Goal: Task Accomplishment & Management: Manage account settings

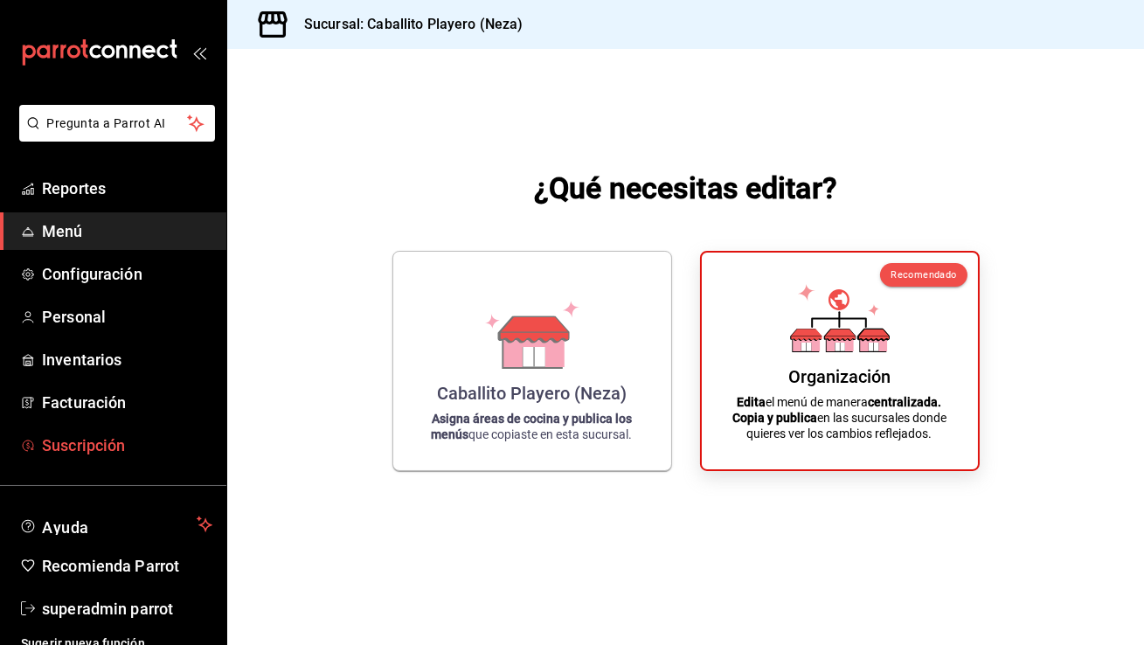
click at [105, 432] on link "Suscripción" at bounding box center [113, 446] width 226 height 38
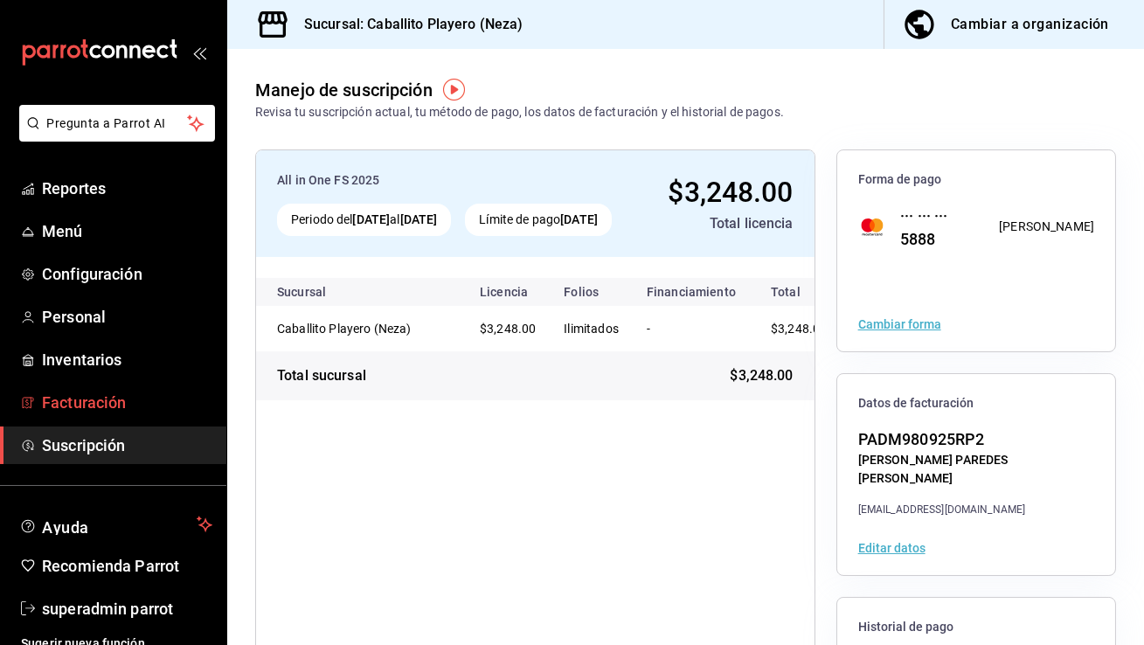
click at [61, 401] on span "Facturación" at bounding box center [127, 403] width 170 height 24
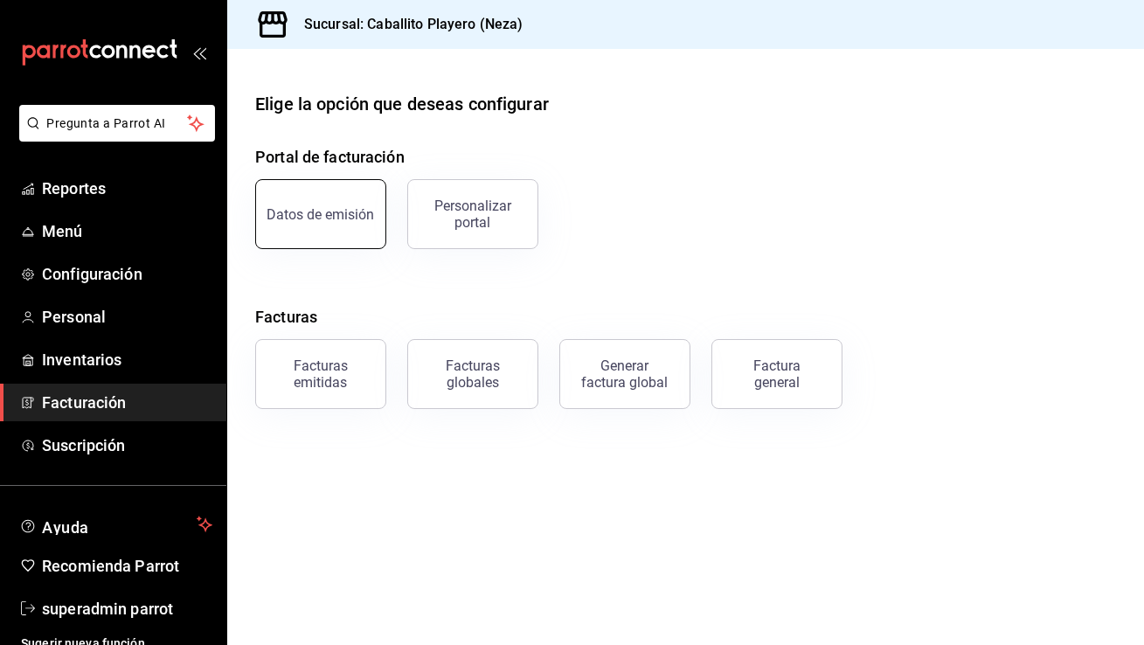
click at [302, 199] on button "Datos de emisión" at bounding box center [320, 214] width 131 height 70
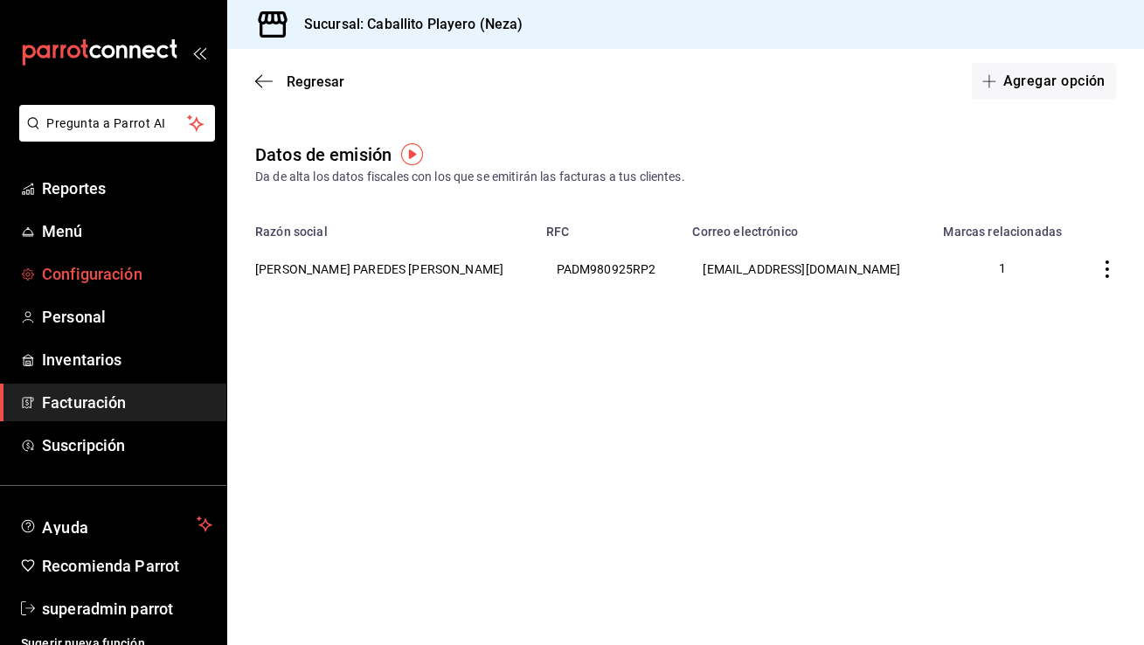
click at [96, 276] on span "Configuración" at bounding box center [127, 274] width 170 height 24
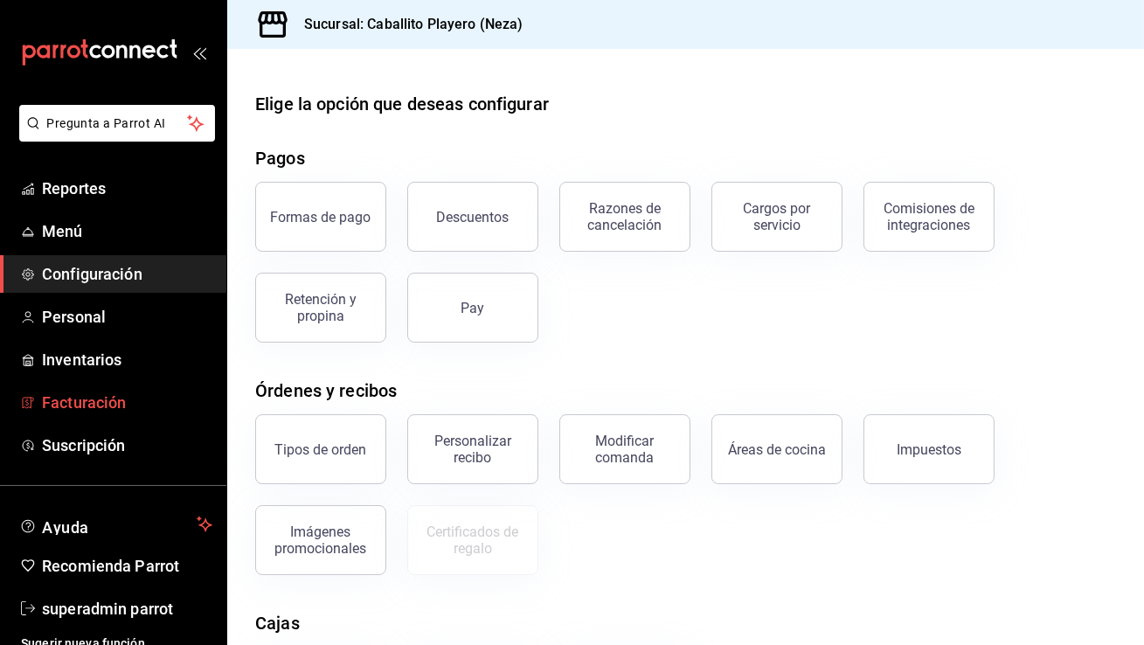
click at [102, 394] on span "Facturación" at bounding box center [127, 403] width 170 height 24
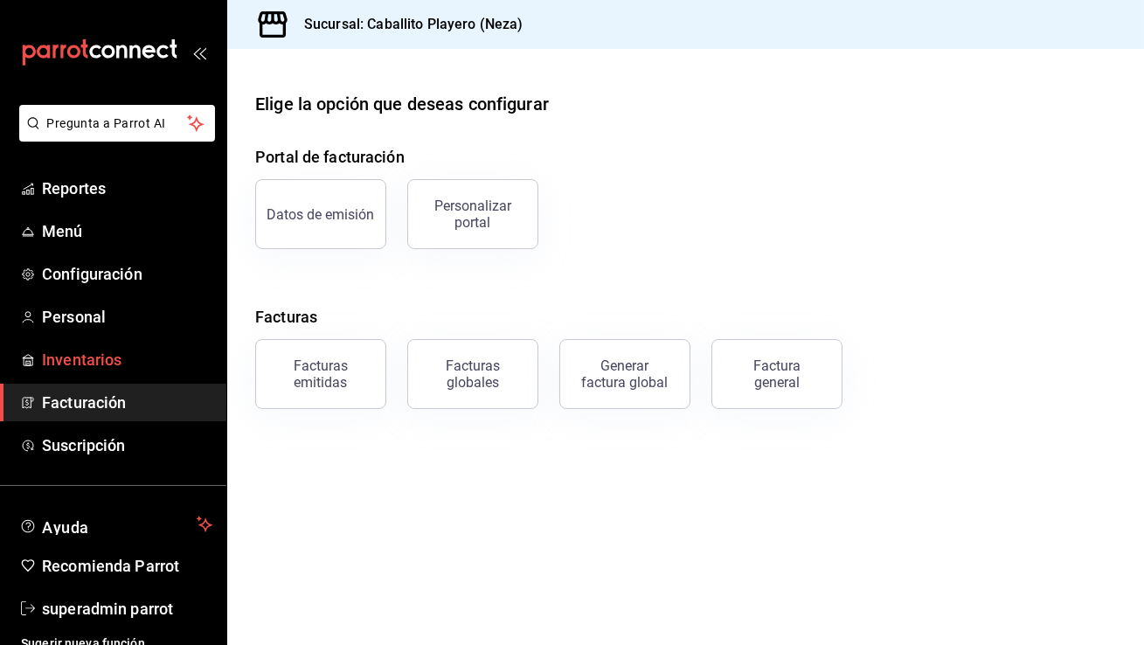
click at [102, 365] on span "Inventarios" at bounding box center [127, 360] width 170 height 24
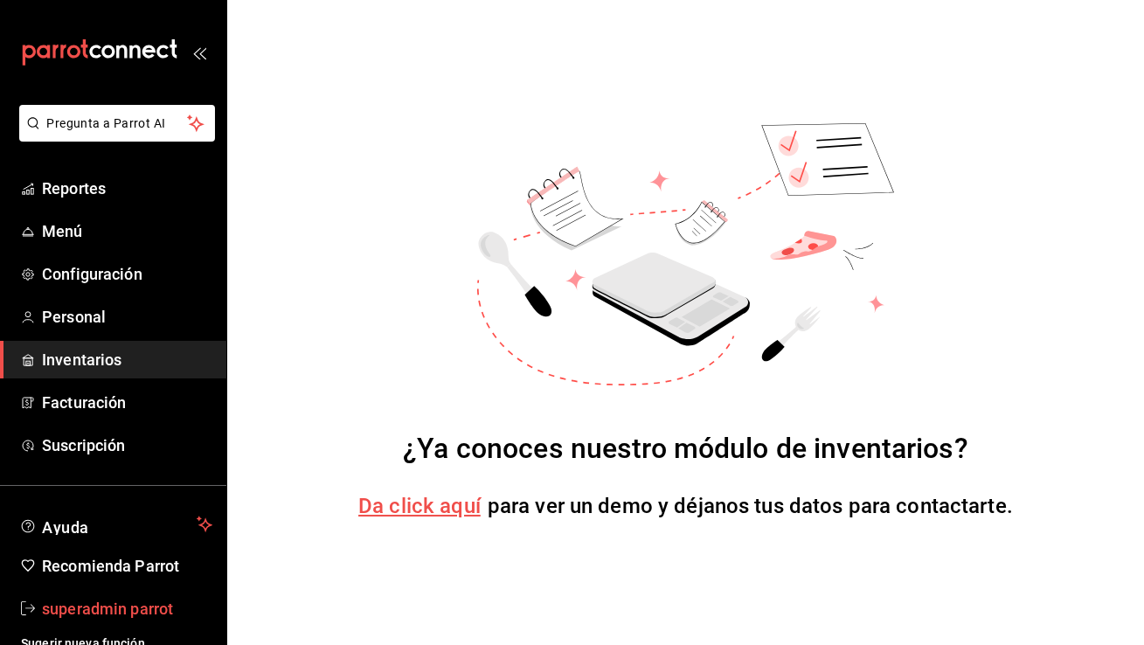
click at [91, 625] on link "superadmin parrot" at bounding box center [113, 609] width 226 height 38
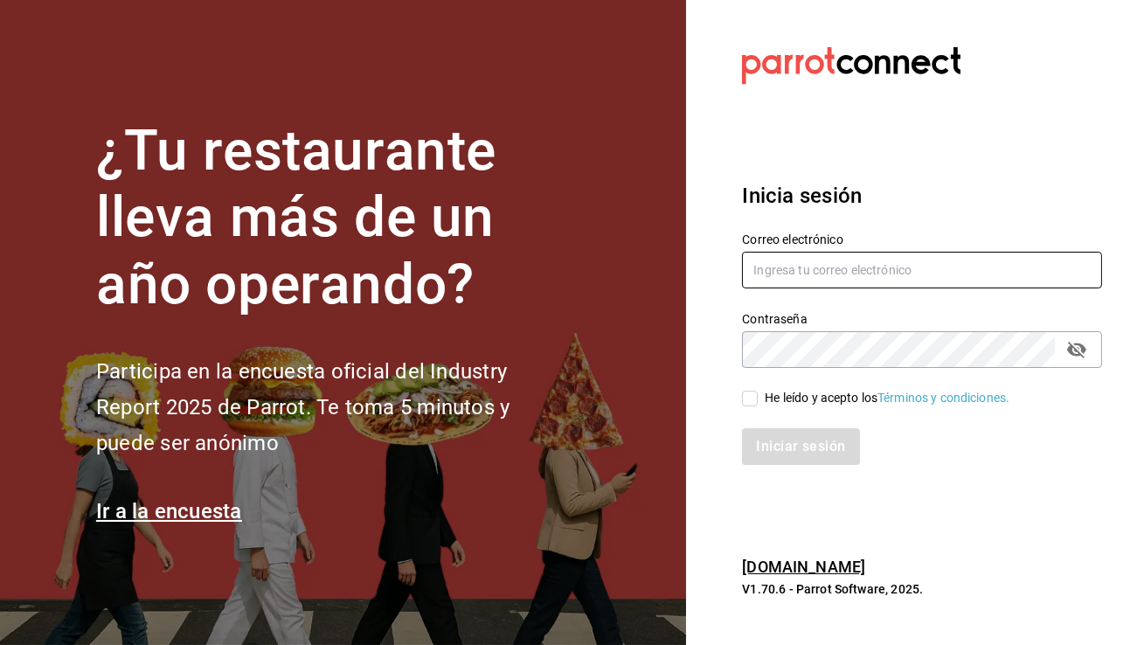
click at [810, 276] on input "text" at bounding box center [922, 270] width 360 height 37
type input "[EMAIL_ADDRESS][DOMAIN_NAME]"
click at [760, 393] on span "He leído y acepto los Términos y condiciones." at bounding box center [884, 398] width 252 height 18
click at [758, 393] on input "He leído y acepto los Términos y condiciones." at bounding box center [750, 399] width 16 height 16
checkbox input "true"
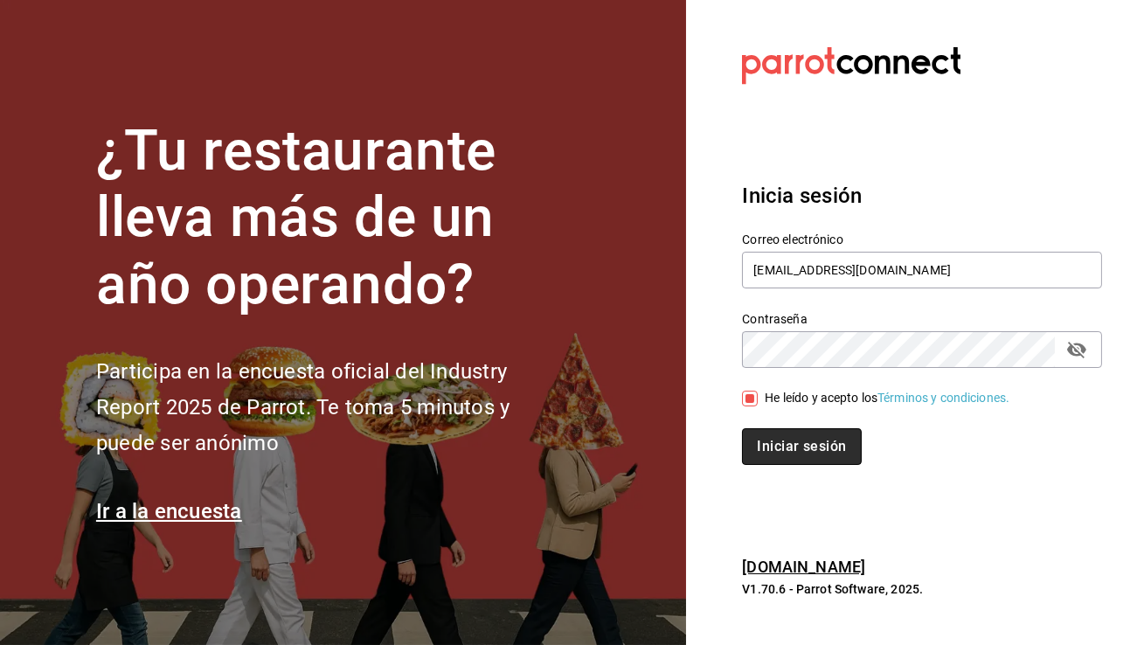
click at [779, 434] on button "Iniciar sesión" at bounding box center [801, 446] width 119 height 37
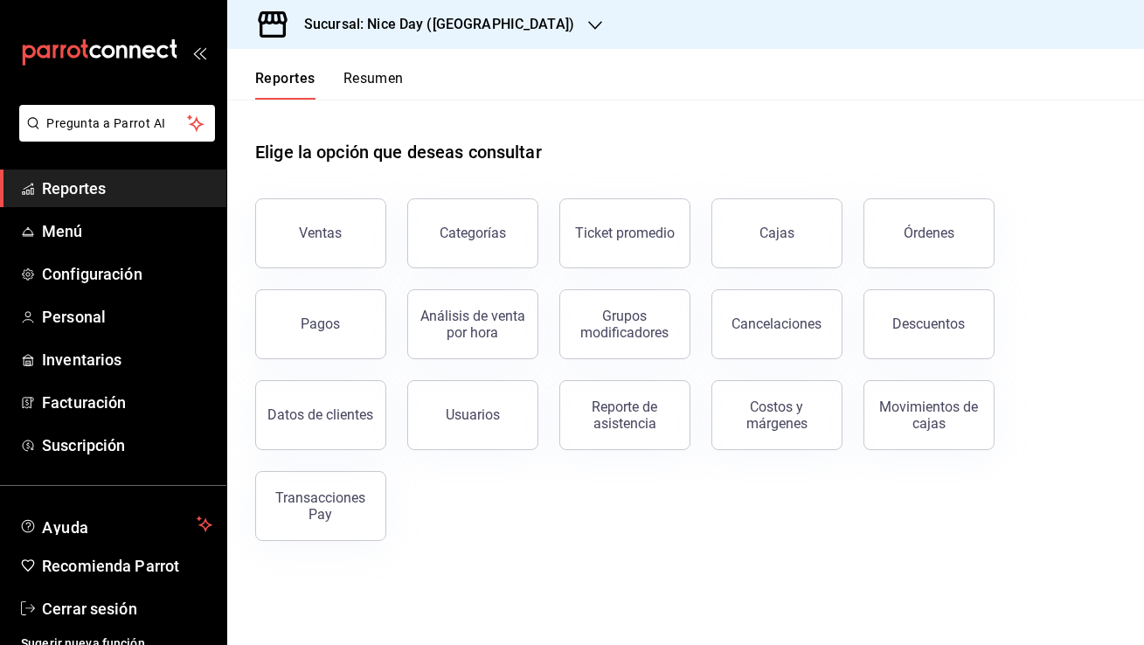
click at [474, 30] on h3 "Sucursal: Nice Day ([GEOGRAPHIC_DATA])" at bounding box center [432, 24] width 284 height 21
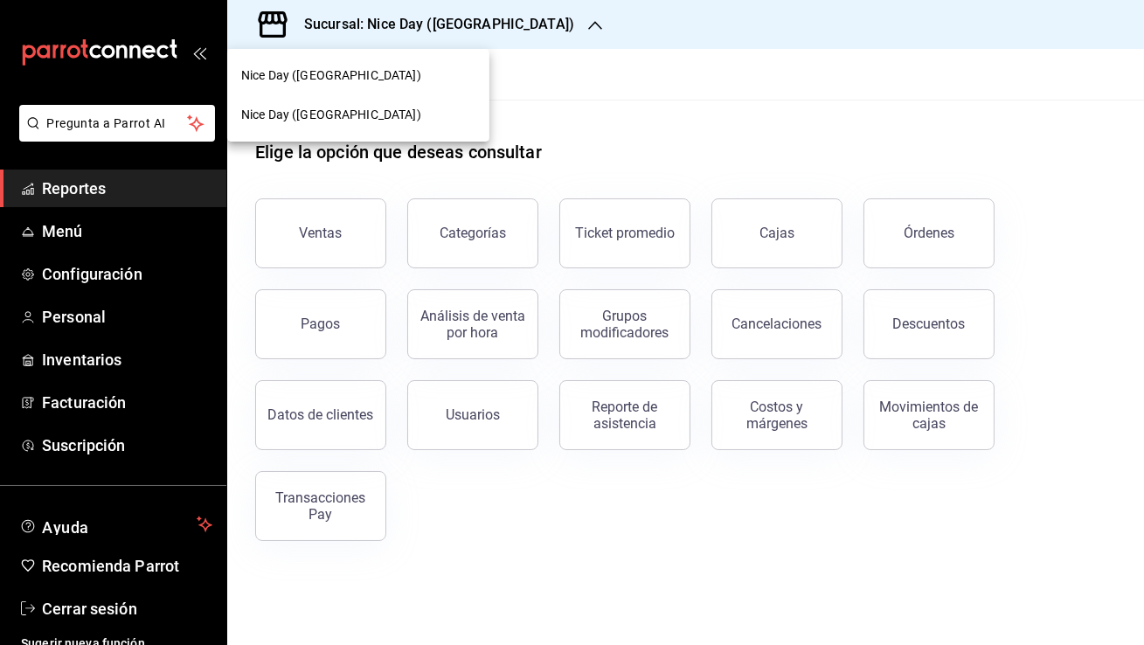
click at [400, 113] on div "Nice Day (Pánuco)" at bounding box center [358, 115] width 234 height 18
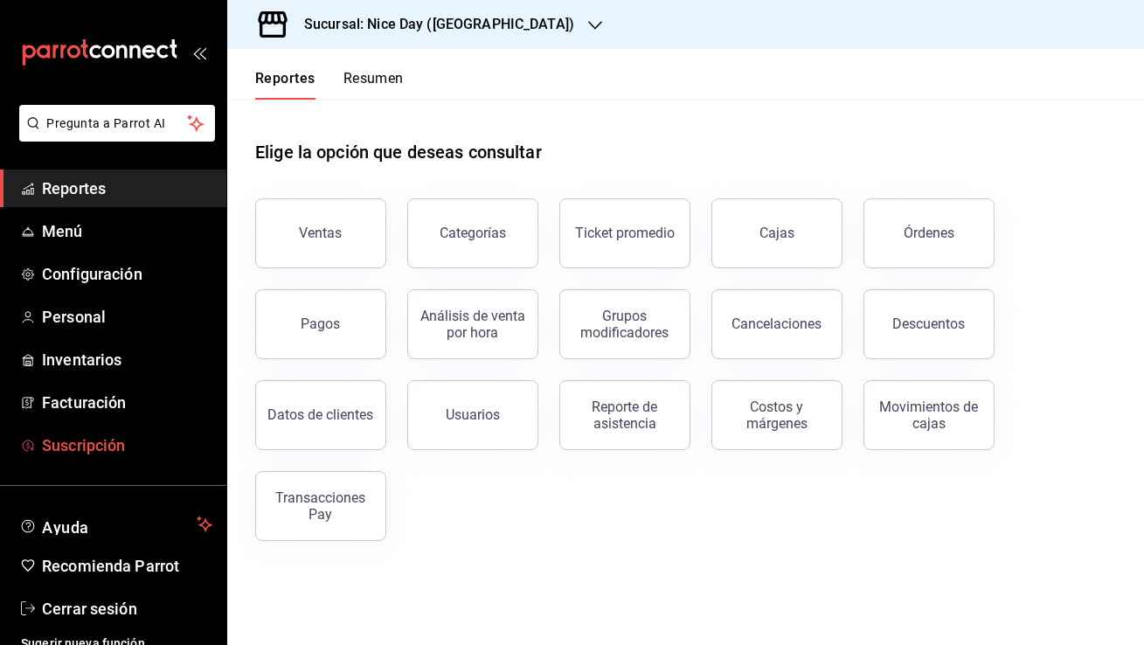
click at [96, 455] on span "Suscripción" at bounding box center [127, 446] width 170 height 24
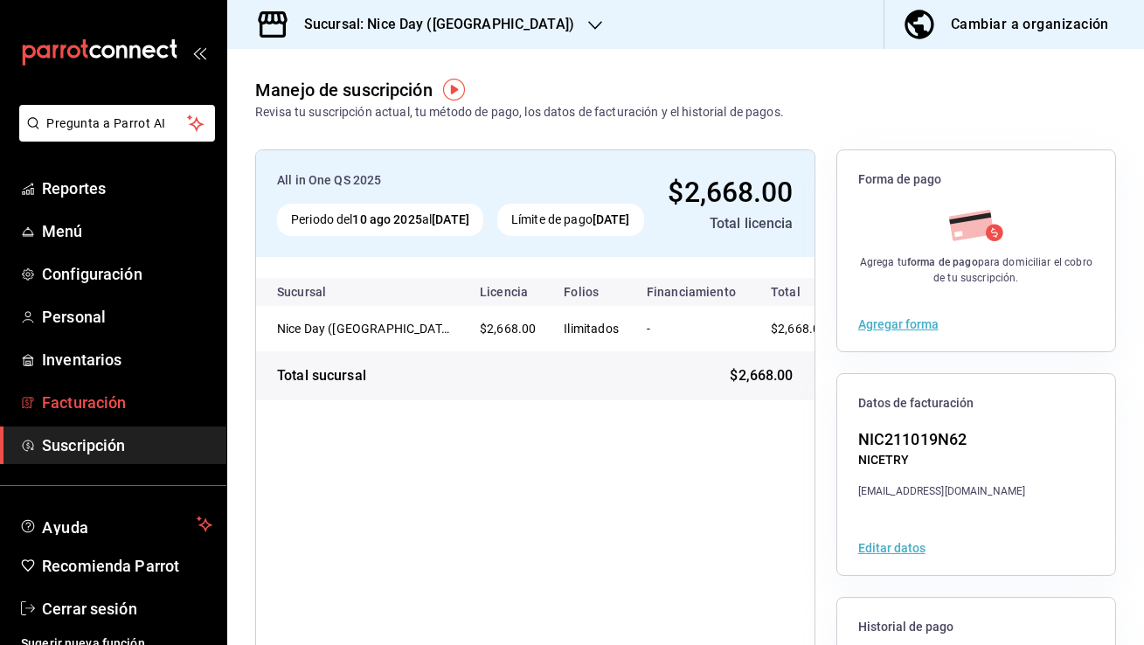
click at [142, 407] on span "Facturación" at bounding box center [127, 403] width 170 height 24
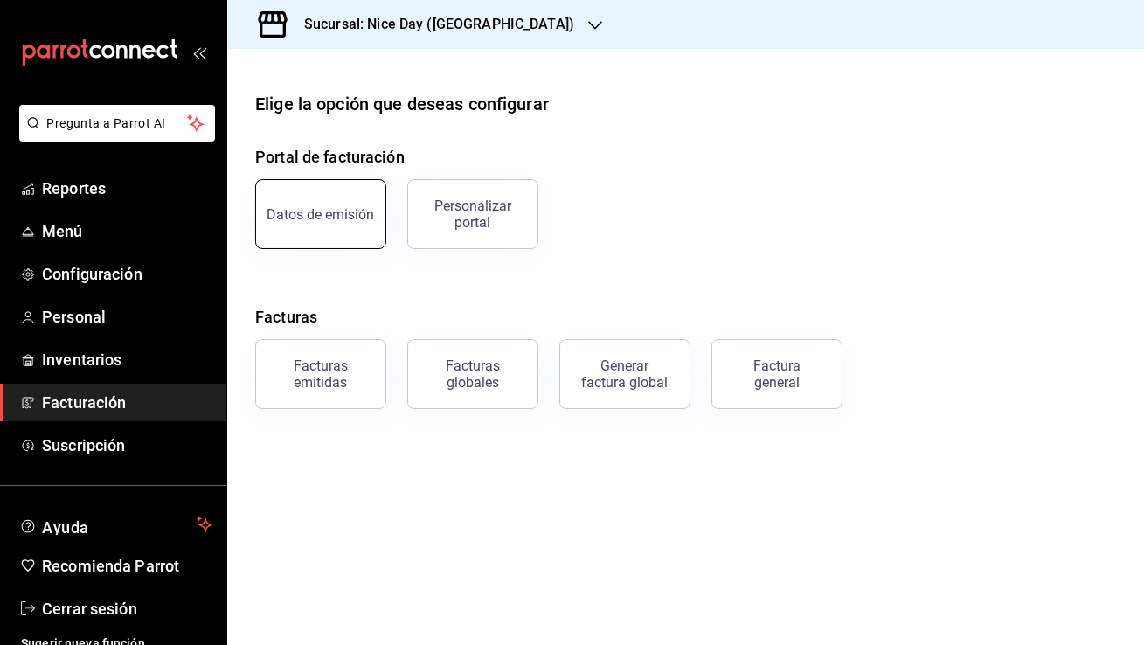
click at [339, 213] on div "Datos de emisión" at bounding box center [322, 214] width 108 height 17
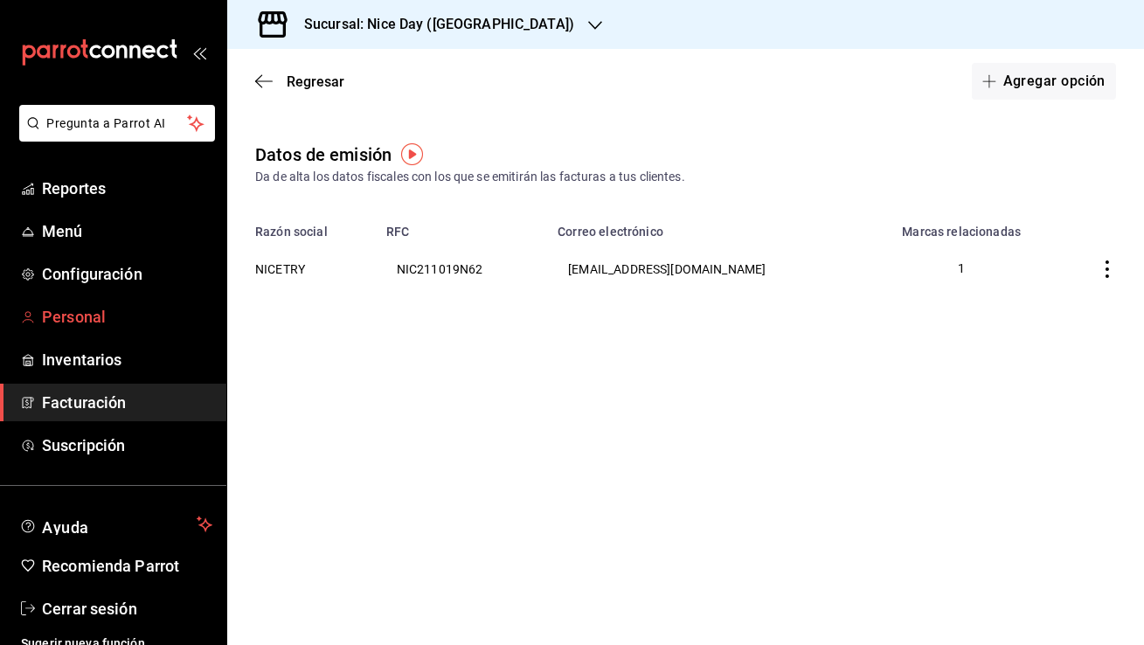
click at [115, 311] on span "Personal" at bounding box center [127, 317] width 170 height 24
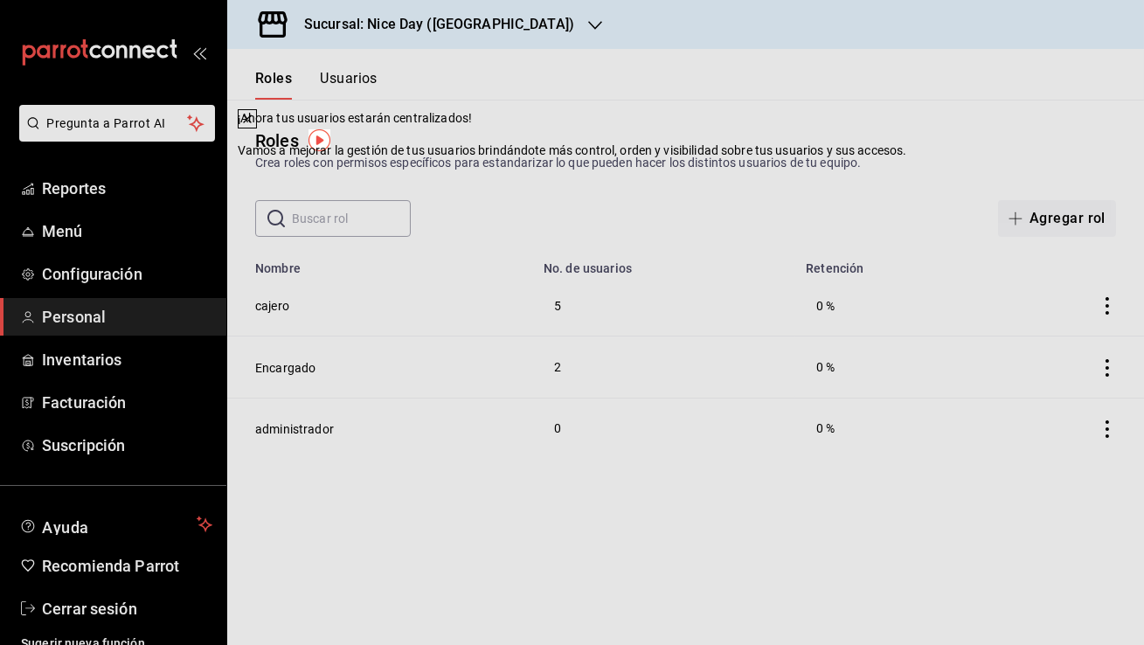
click at [254, 126] on icon at bounding box center [247, 119] width 14 height 14
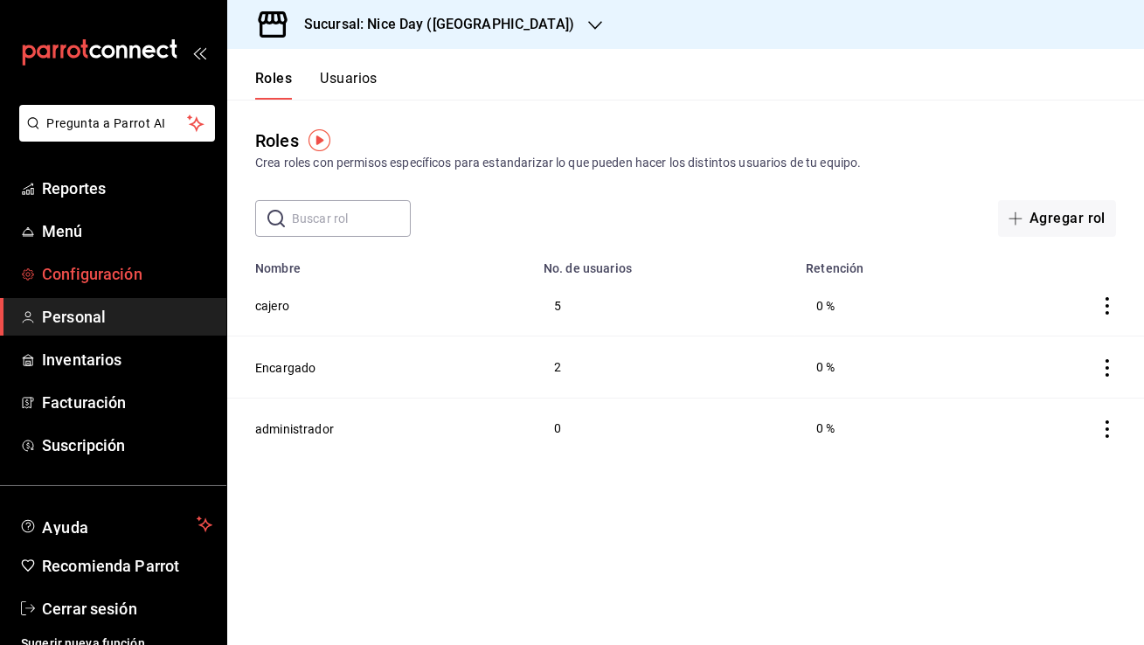
click at [102, 260] on link "Configuración" at bounding box center [113, 274] width 226 height 38
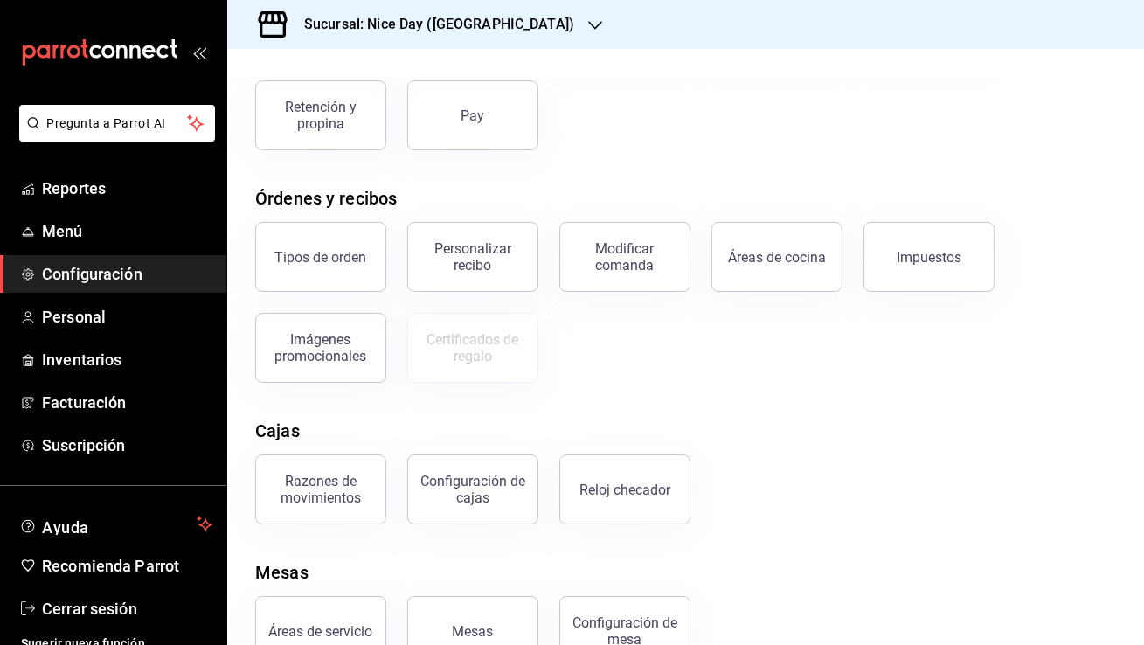
scroll to position [240, 0]
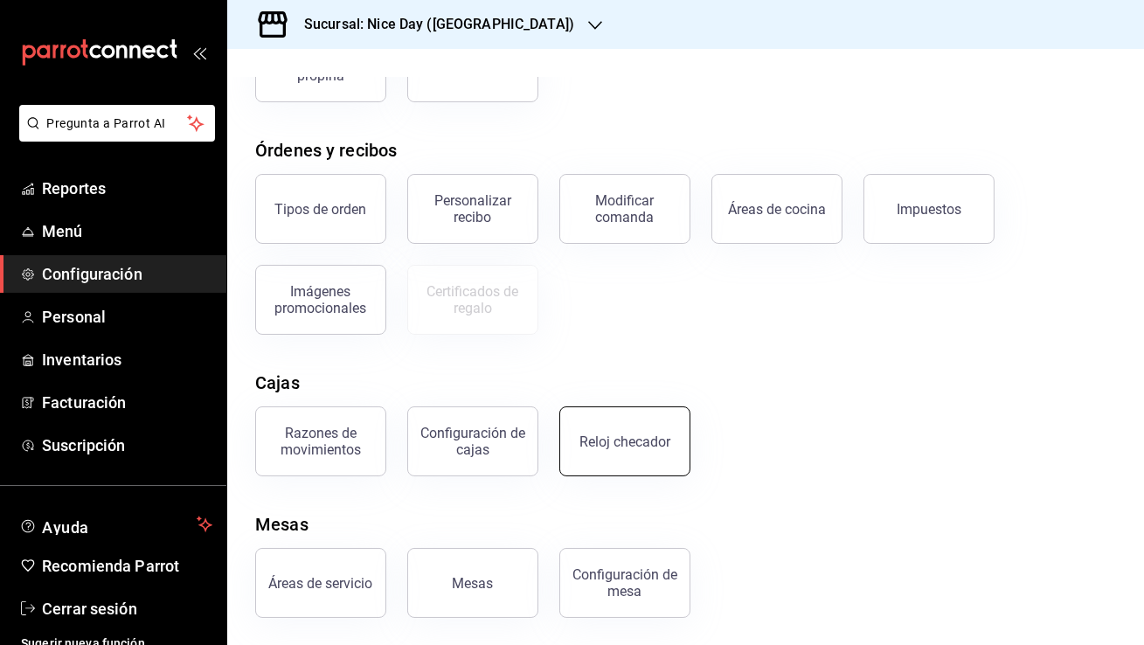
click at [597, 424] on button "Reloj checador" at bounding box center [625, 442] width 131 height 70
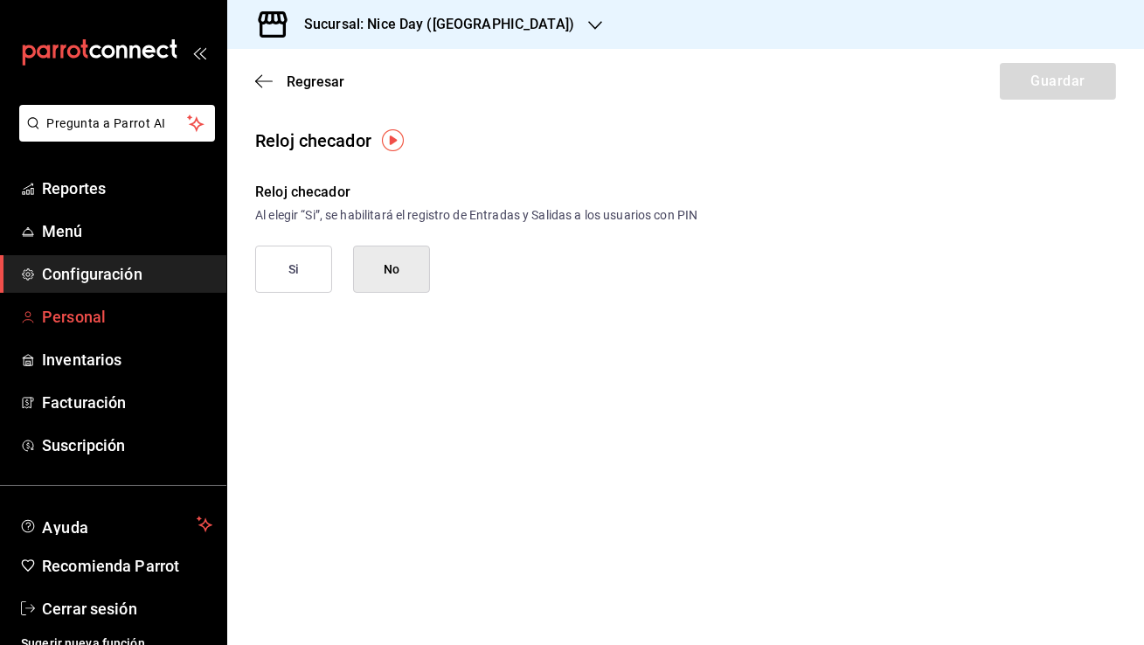
click at [112, 325] on span "Personal" at bounding box center [127, 317] width 170 height 24
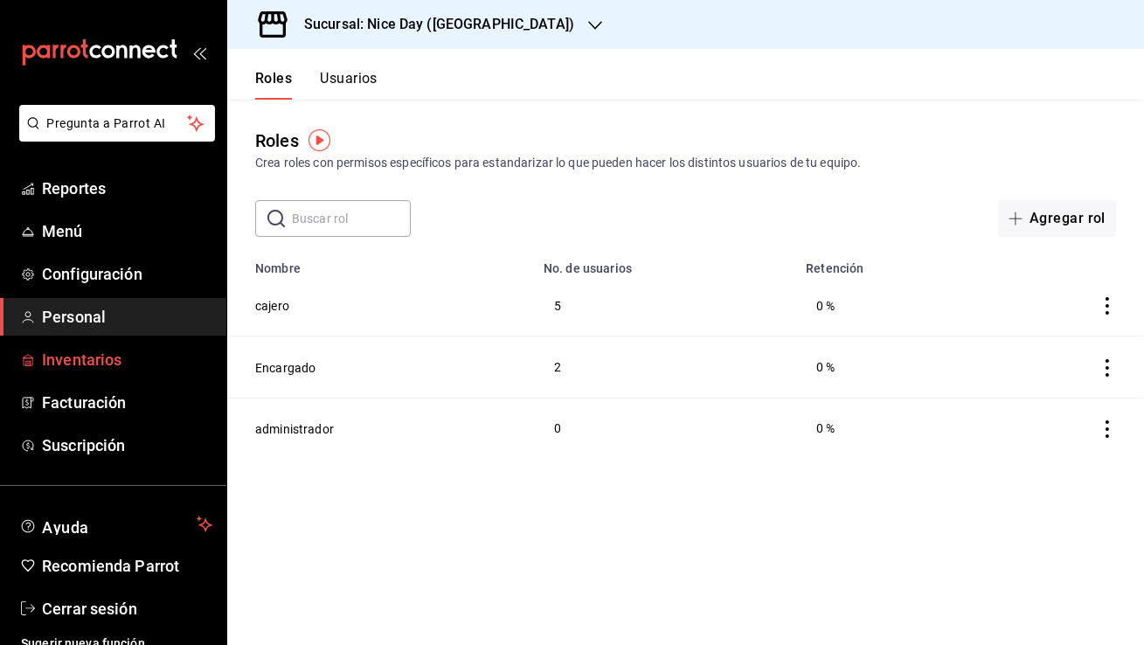
click at [127, 356] on span "Inventarios" at bounding box center [127, 360] width 170 height 24
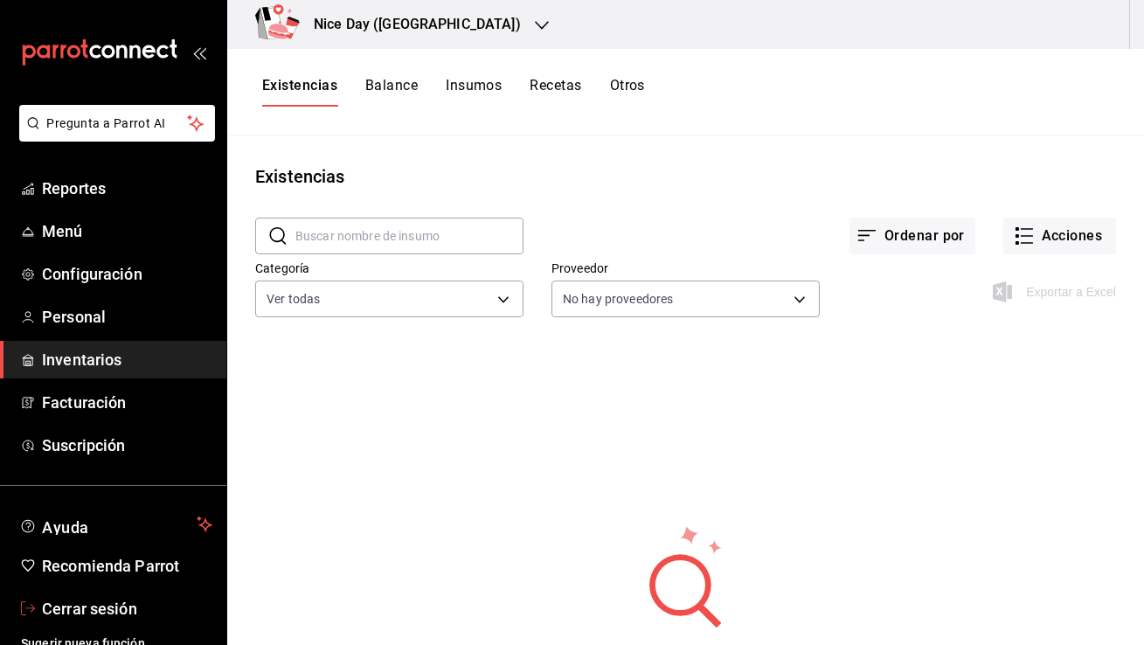
drag, startPoint x: 128, startPoint y: 615, endPoint x: 156, endPoint y: 595, distance: 34.7
click at [129, 615] on span "Cerrar sesión" at bounding box center [127, 609] width 170 height 24
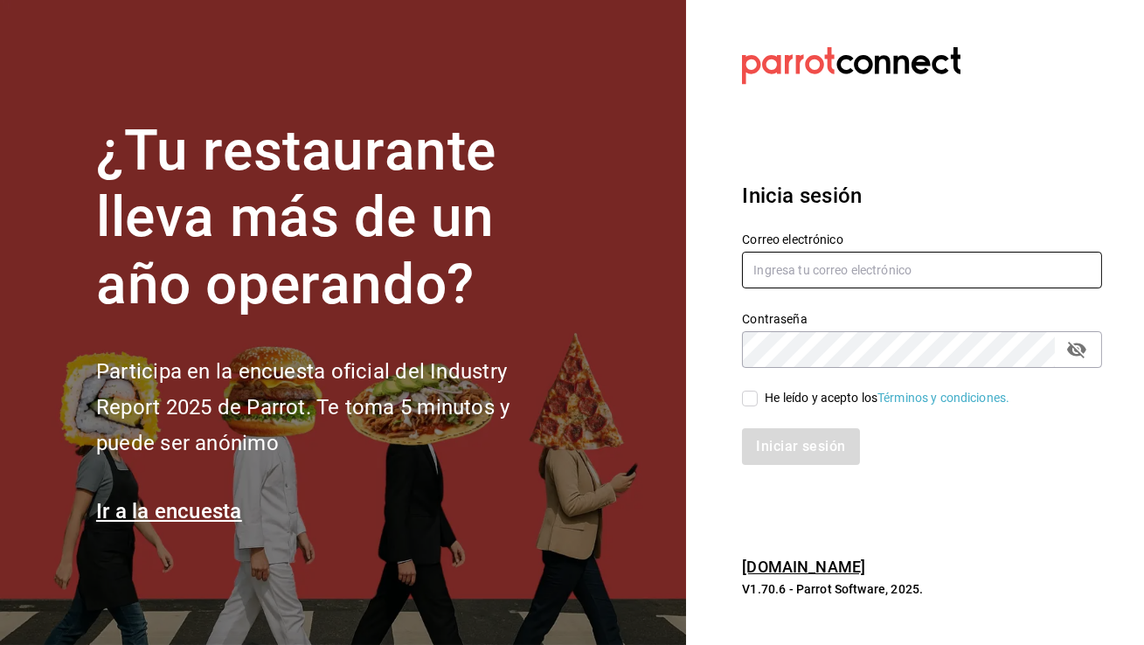
click at [810, 278] on input "text" at bounding box center [922, 270] width 360 height 37
type input "encantomasaryk@cdmx.com"
click at [742, 402] on input "He leído y acepto los Términos y condiciones." at bounding box center [750, 399] width 16 height 16
checkbox input "true"
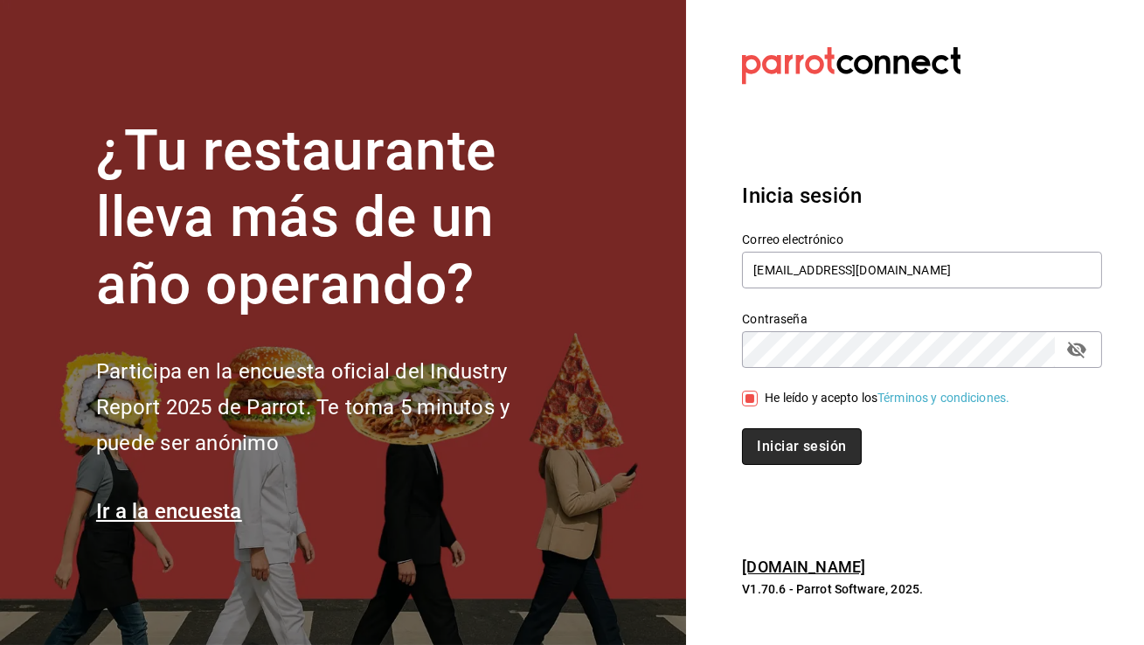
click at [775, 440] on button "Iniciar sesión" at bounding box center [801, 446] width 119 height 37
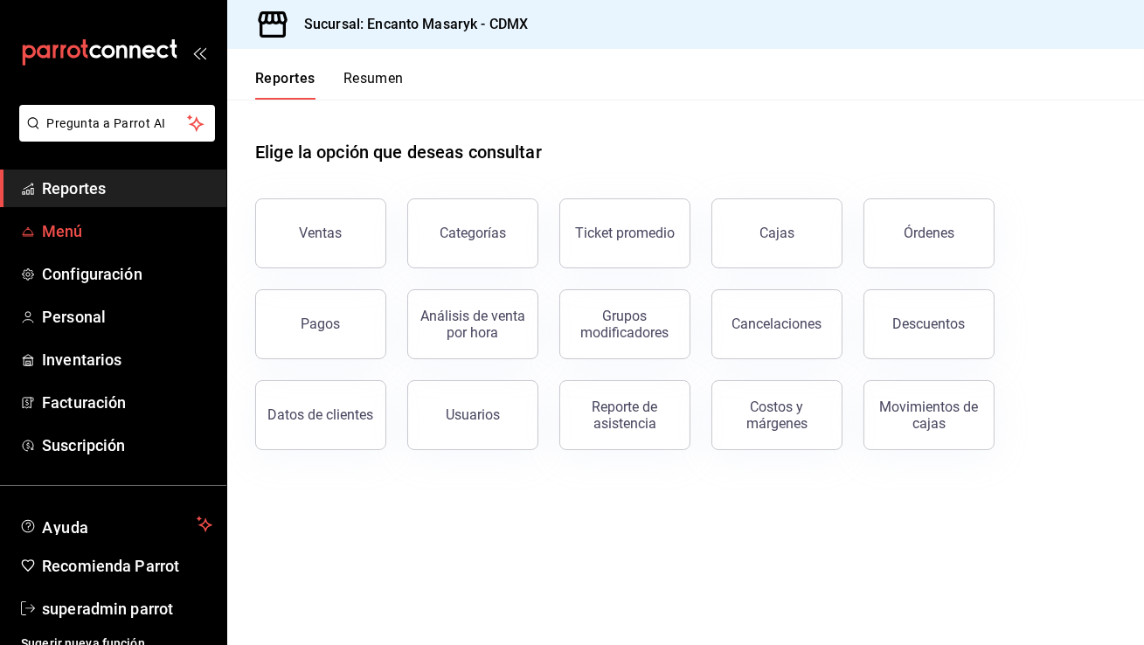
click at [93, 242] on span "Menú" at bounding box center [127, 231] width 170 height 24
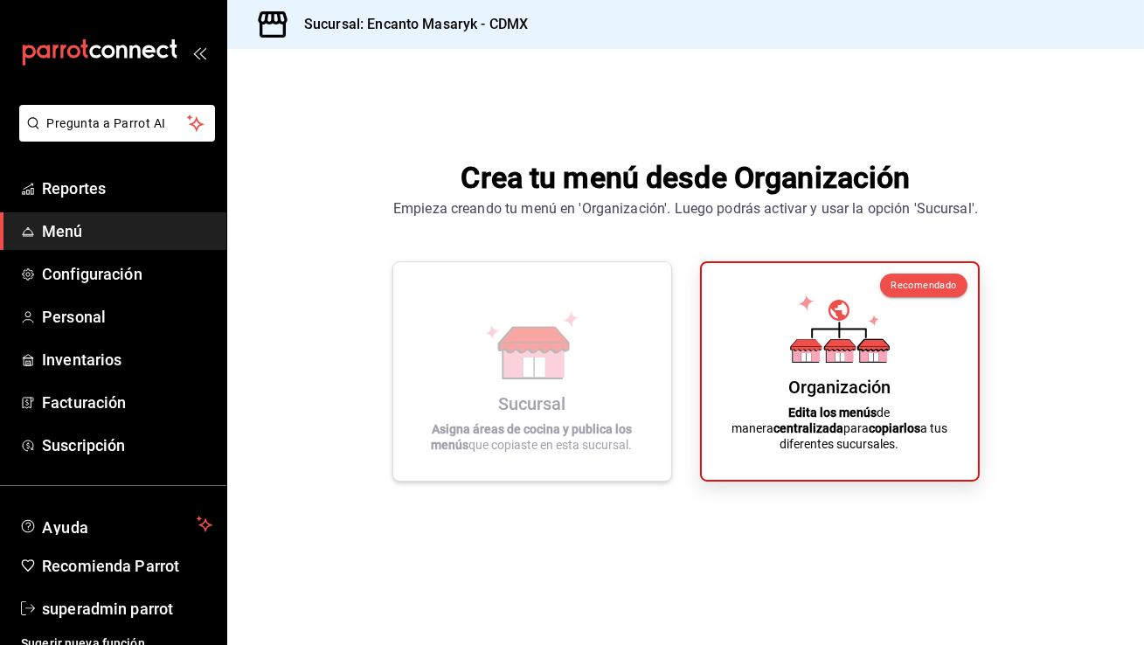
click at [518, 372] on icon at bounding box center [534, 360] width 60 height 38
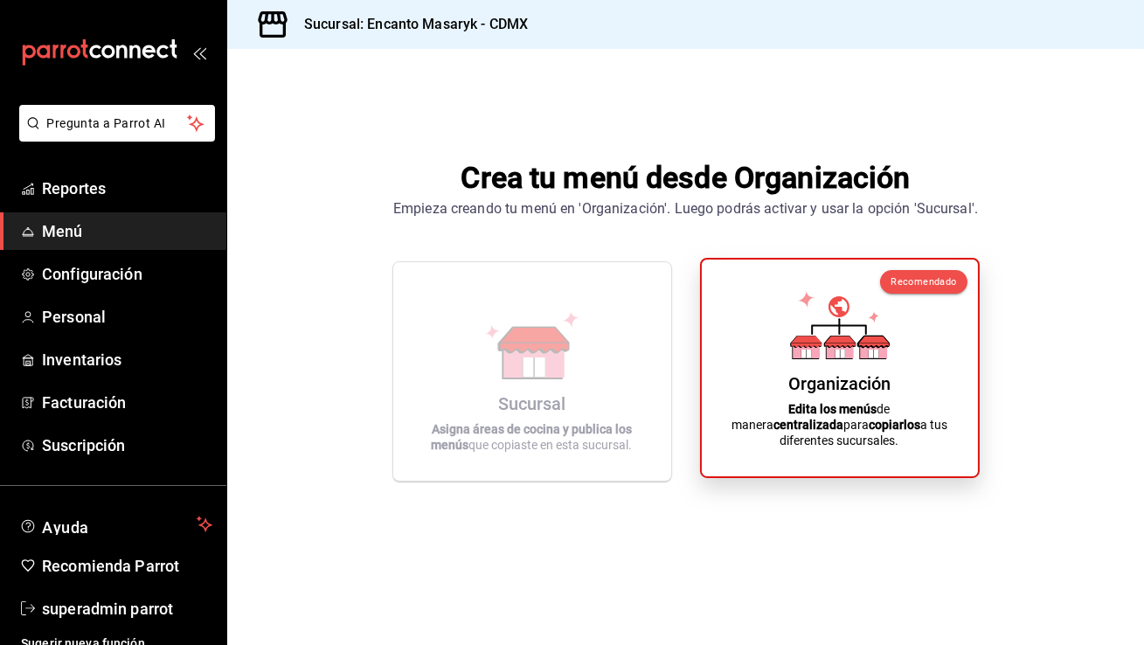
click at [815, 358] on icon at bounding box center [806, 350] width 27 height 17
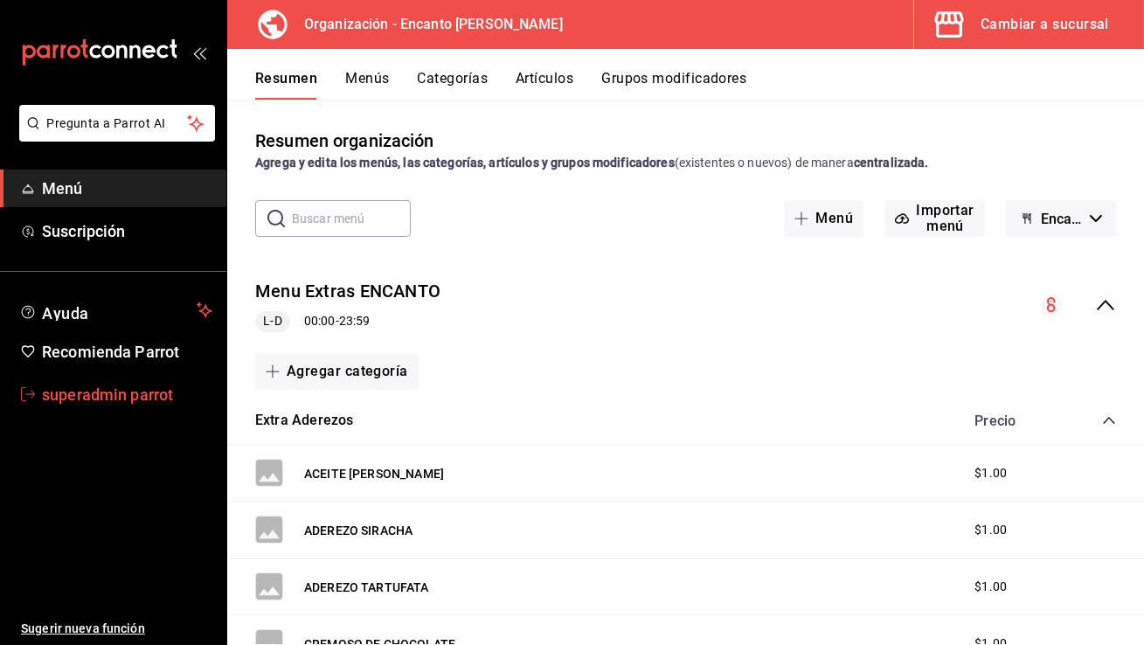
click at [134, 385] on span "superadmin parrot" at bounding box center [127, 395] width 170 height 24
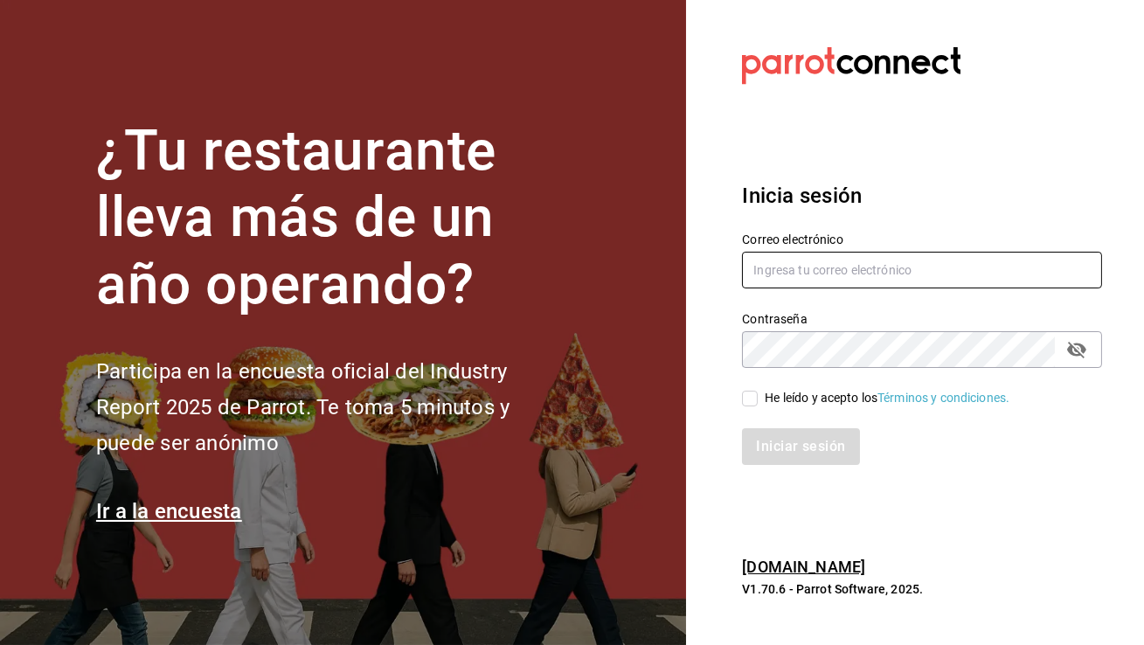
click at [793, 256] on input "text" at bounding box center [922, 270] width 360 height 37
click at [867, 279] on input "text" at bounding box center [922, 270] width 360 height 37
type input "encantomasaryk@cdmx.com"
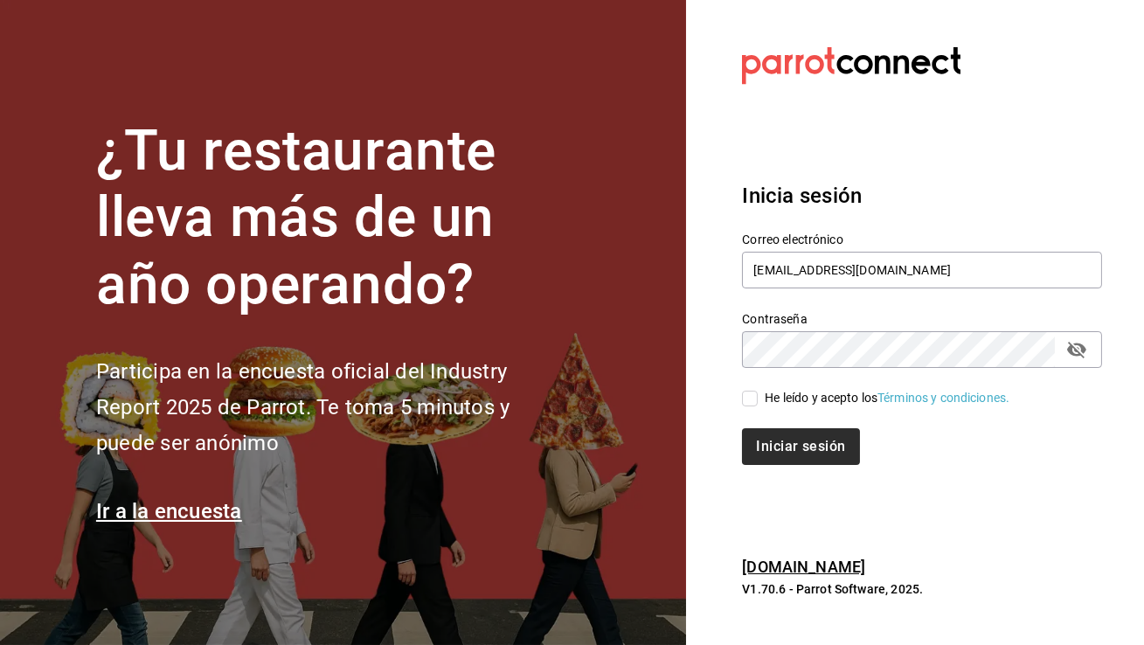
click at [753, 397] on input "He leído y acepto los Términos y condiciones." at bounding box center [750, 399] width 16 height 16
checkbox input "true"
click at [801, 469] on div "Inicia sesión Correo electrónico encantomasaryk@cdmx.com Contraseña Contraseña …" at bounding box center [922, 323] width 360 height 328
click at [802, 449] on button "Iniciar sesión" at bounding box center [801, 446] width 119 height 37
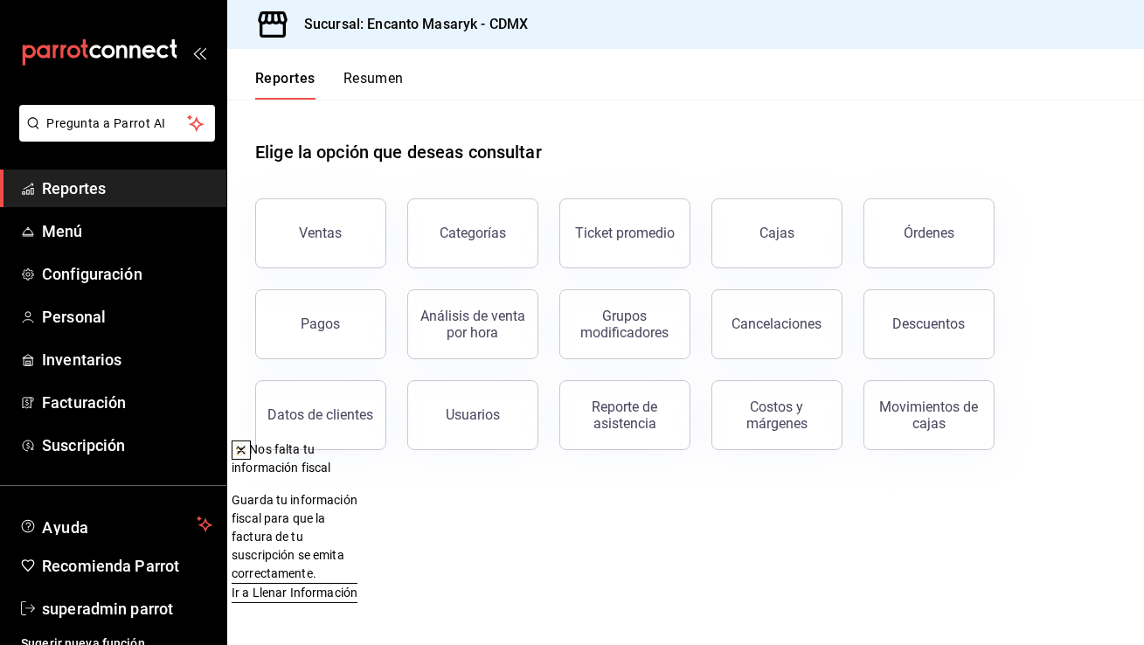
click at [248, 455] on icon at bounding box center [241, 450] width 14 height 14
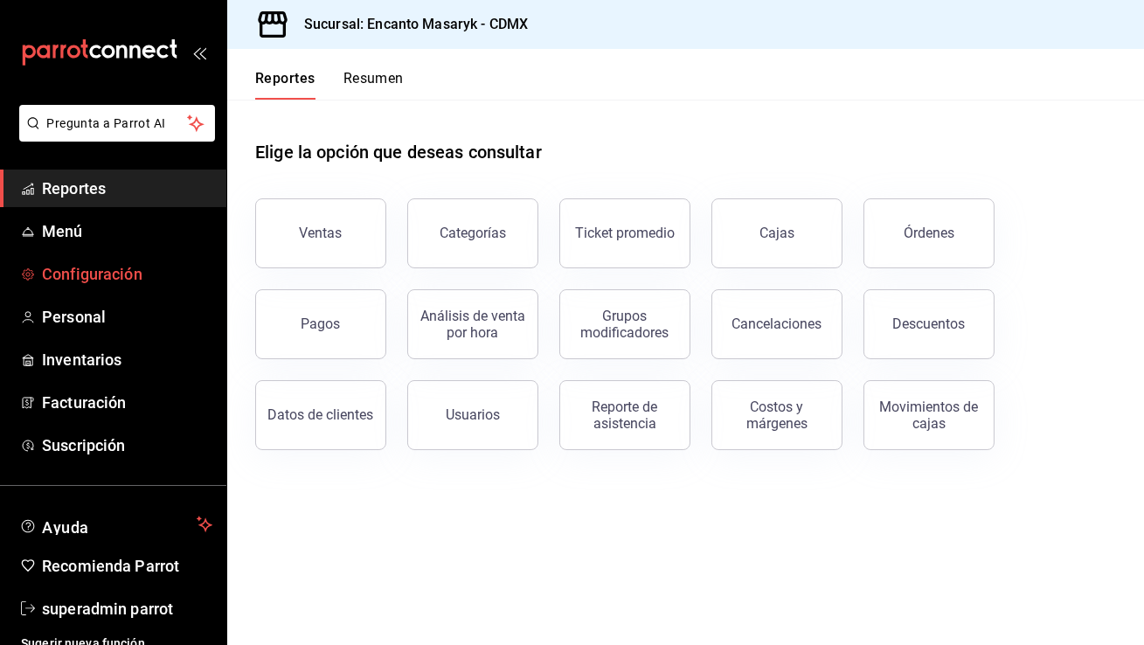
click at [128, 268] on span "Configuración" at bounding box center [127, 274] width 170 height 24
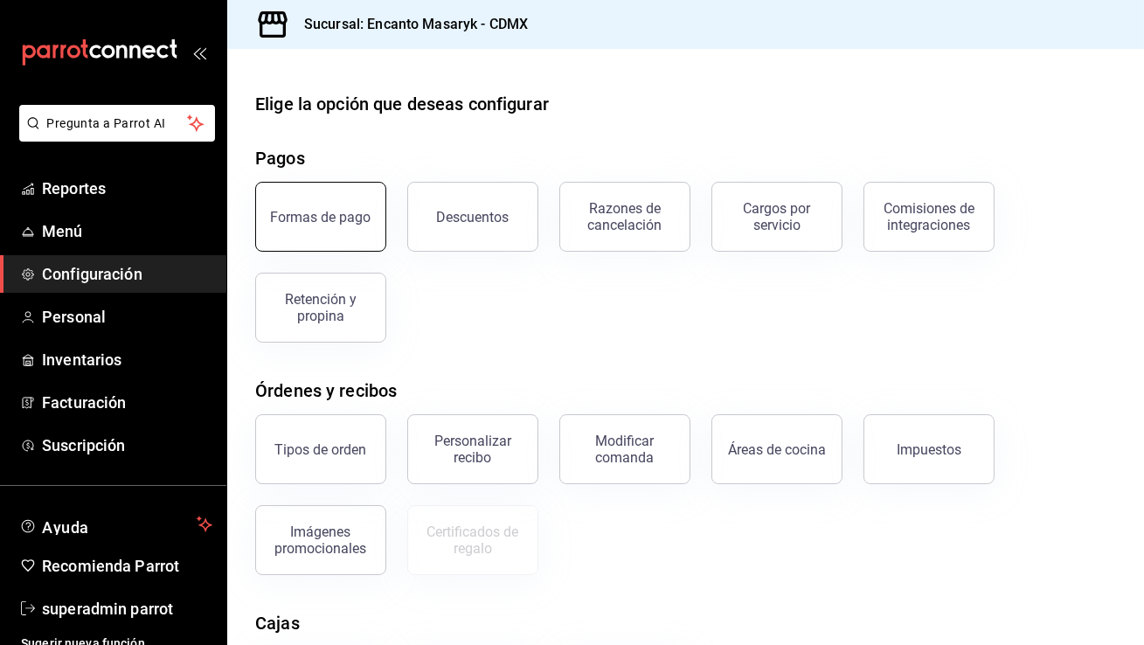
click at [313, 219] on div "Formas de pago" at bounding box center [321, 217] width 101 height 17
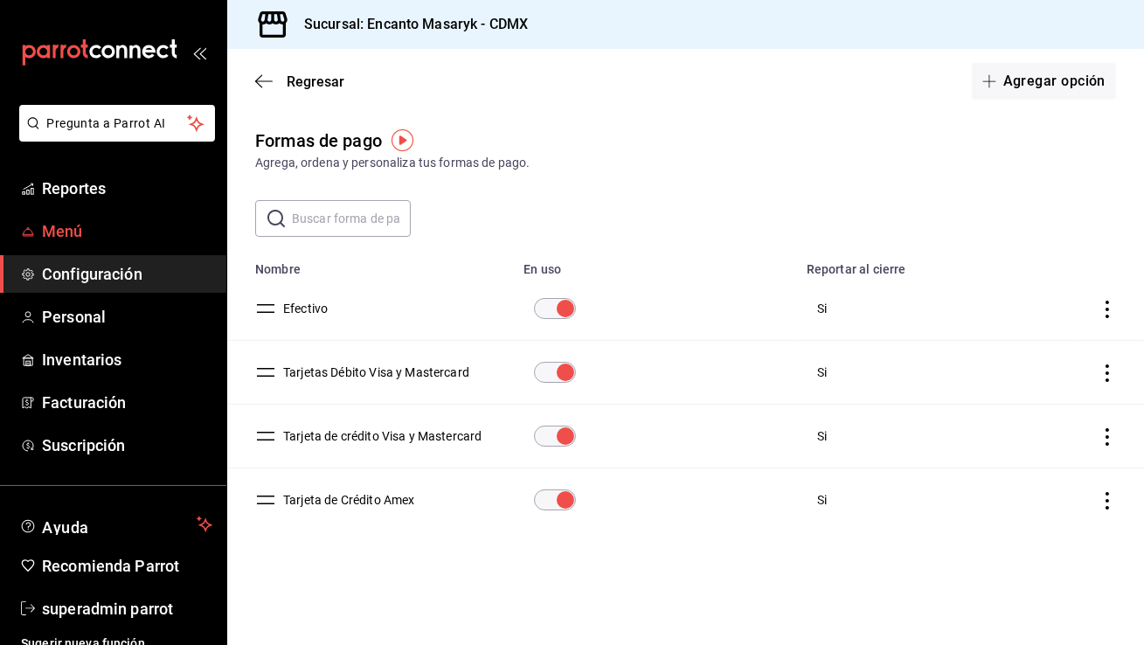
click at [124, 219] on link "Menú" at bounding box center [113, 231] width 226 height 38
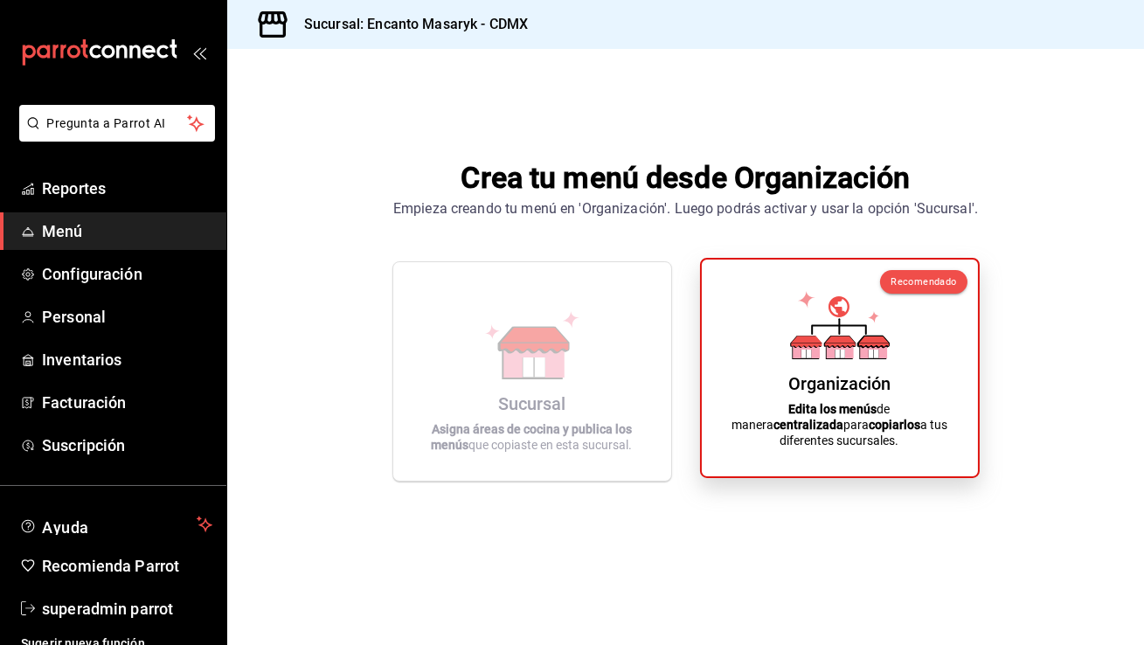
click at [850, 344] on icon at bounding box center [840, 325] width 100 height 68
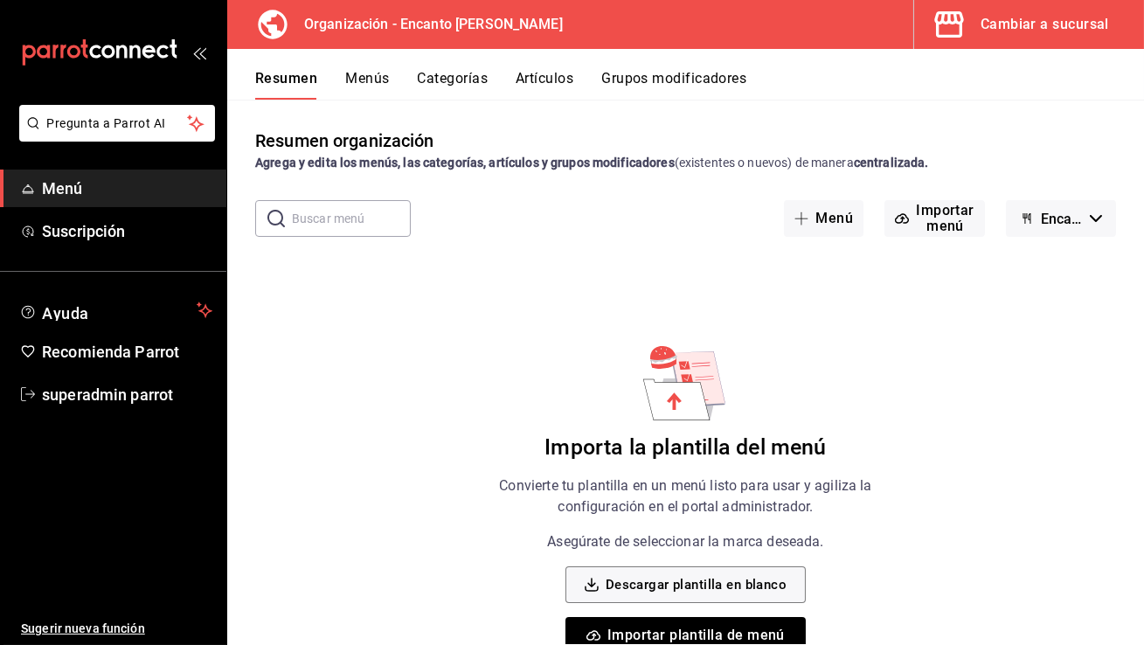
scroll to position [41, 0]
